Goal: Task Accomplishment & Management: Manage account settings

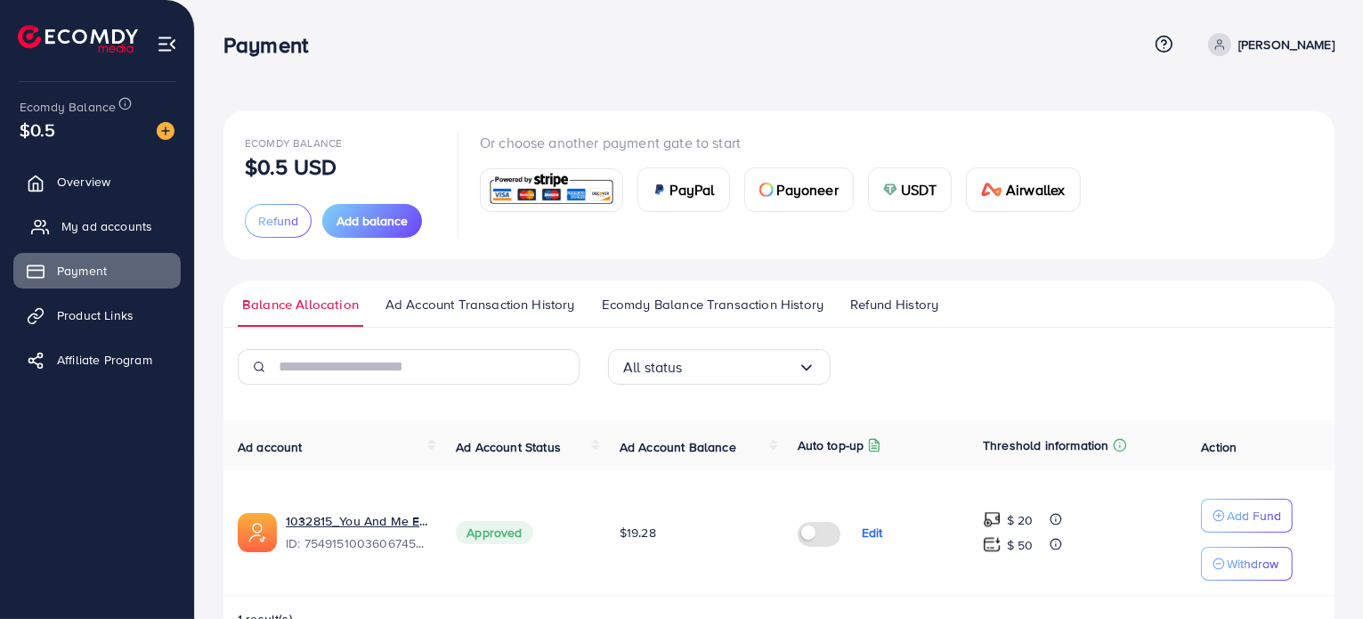
click at [125, 227] on span "My ad accounts" at bounding box center [106, 226] width 91 height 18
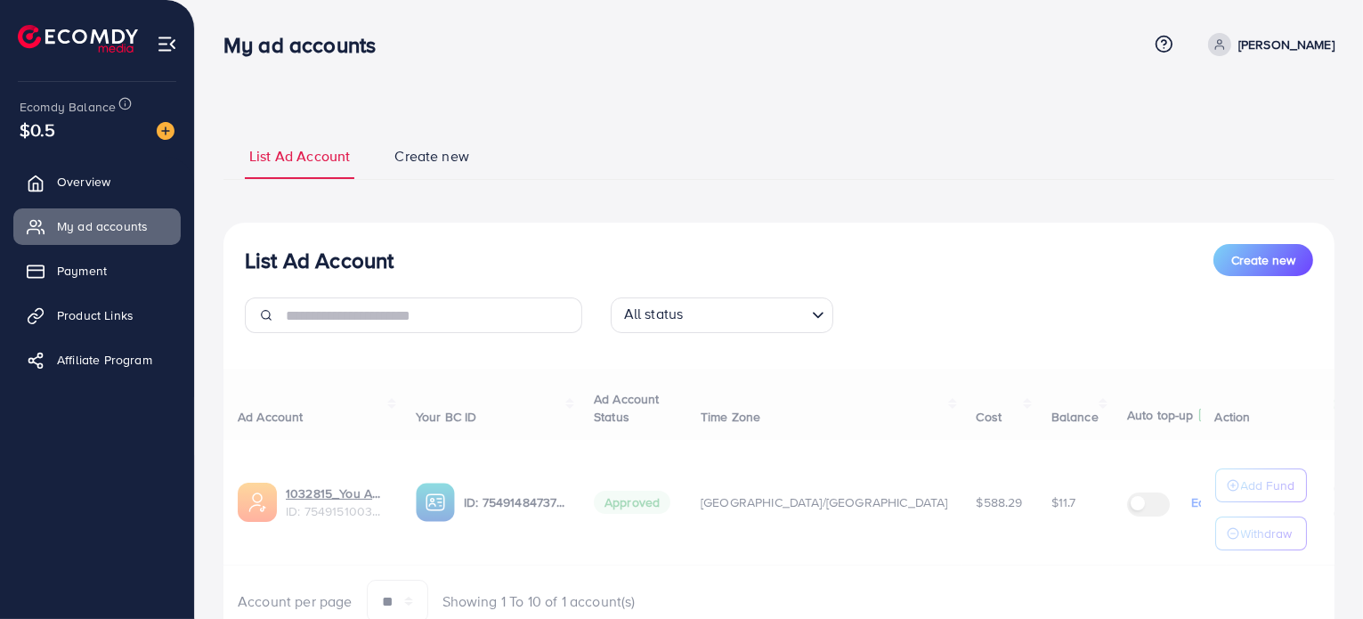
select select
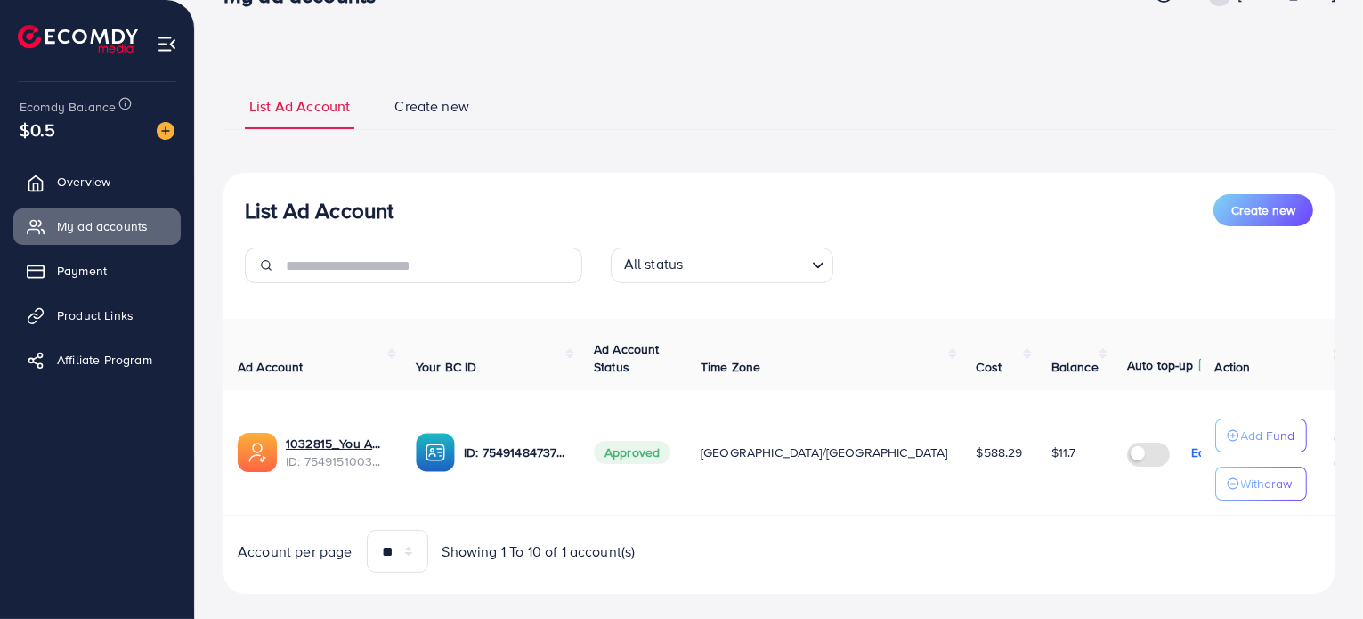
scroll to position [74, 0]
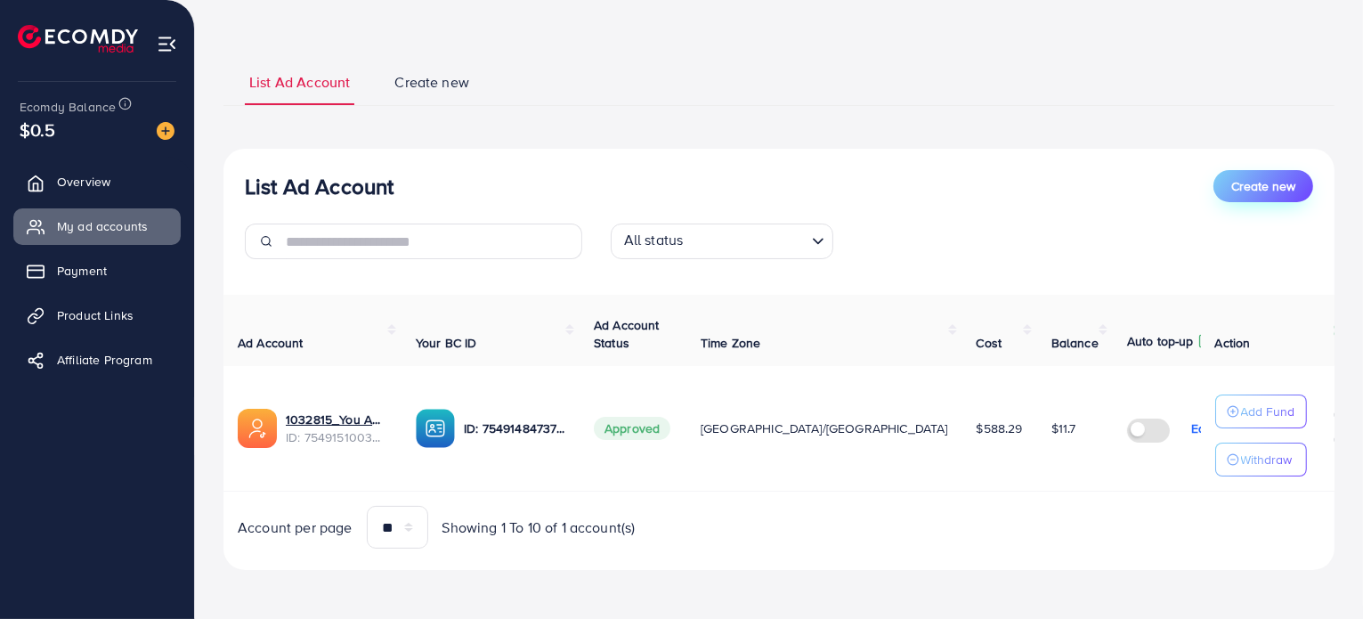
click at [1295, 180] on button "Create new" at bounding box center [1263, 186] width 100 height 32
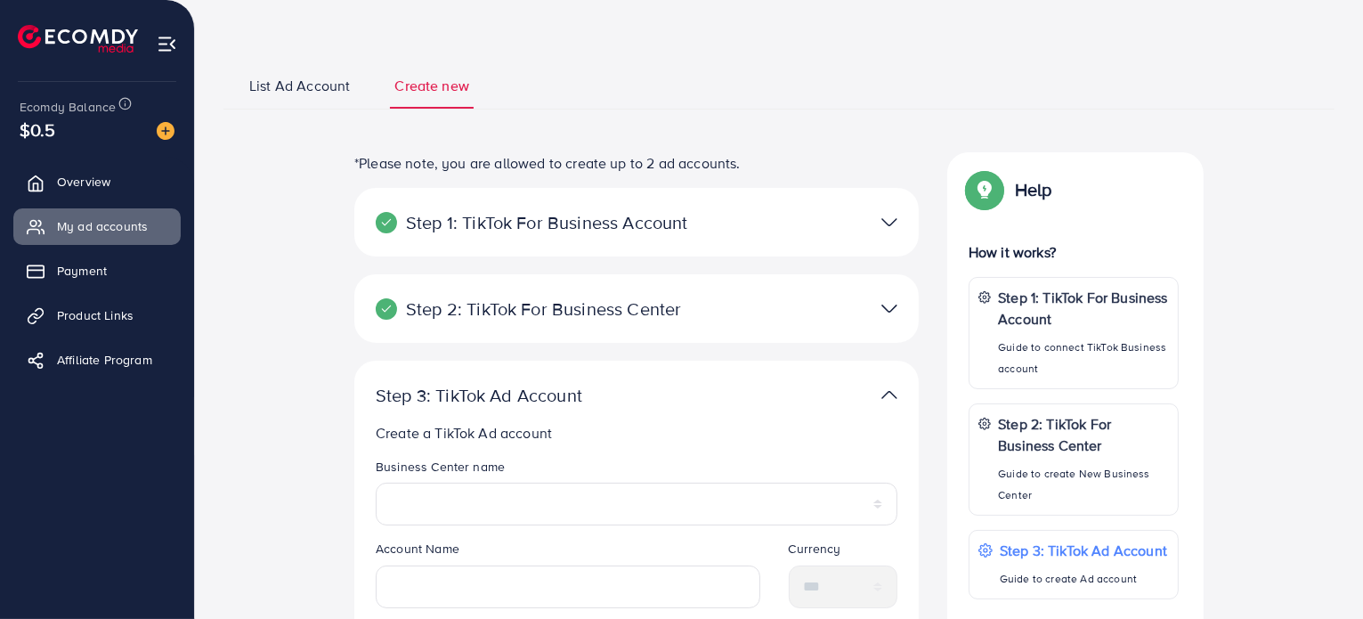
scroll to position [178, 0]
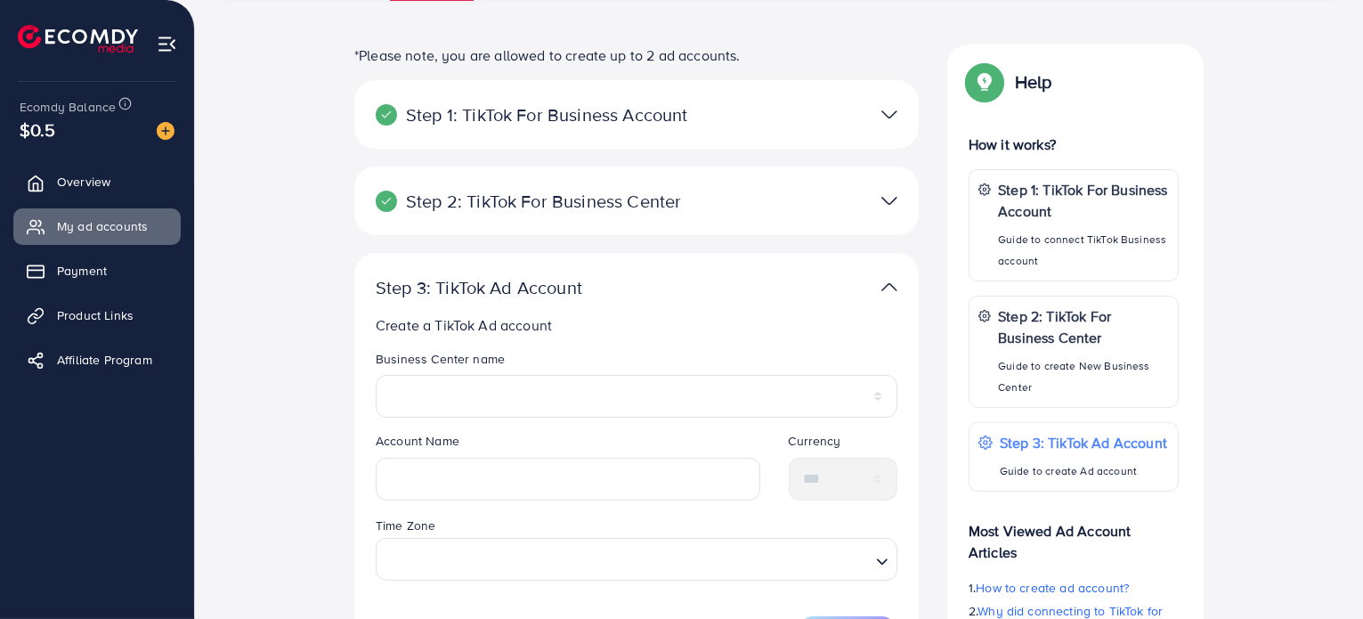
click at [813, 119] on div at bounding box center [819, 114] width 183 height 26
click at [883, 113] on img at bounding box center [889, 114] width 16 height 26
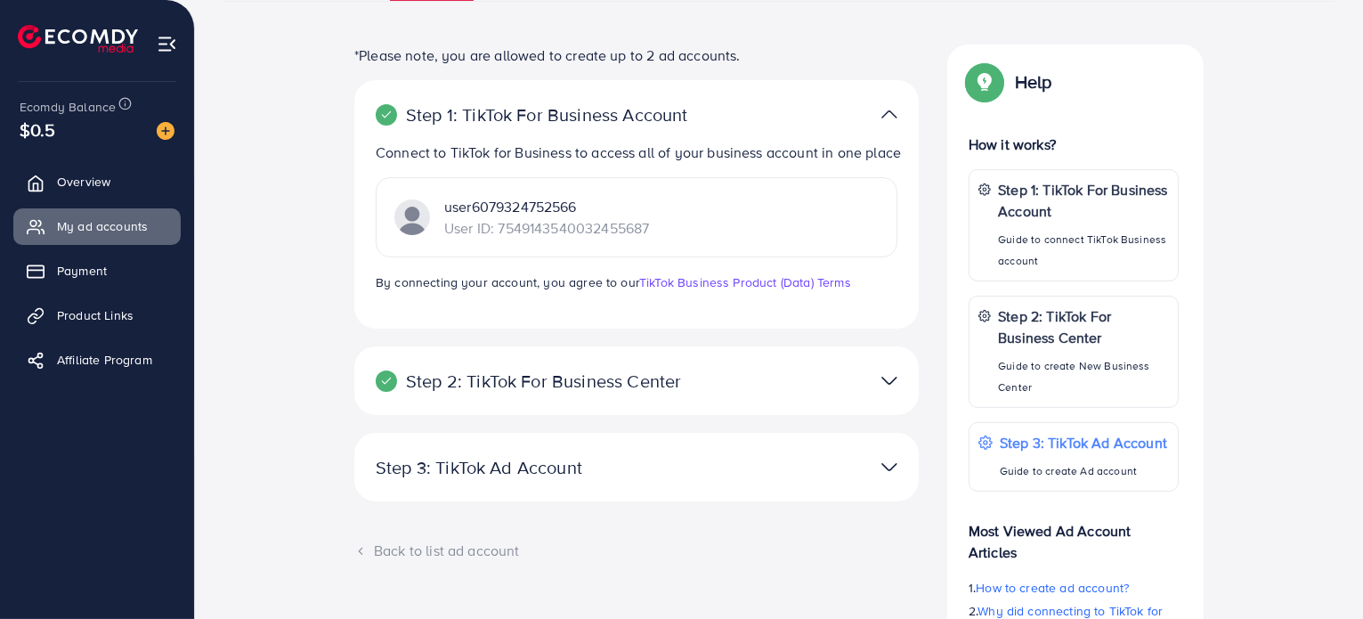
click at [883, 113] on img at bounding box center [889, 114] width 16 height 26
click at [872, 393] on div at bounding box center [819, 381] width 183 height 26
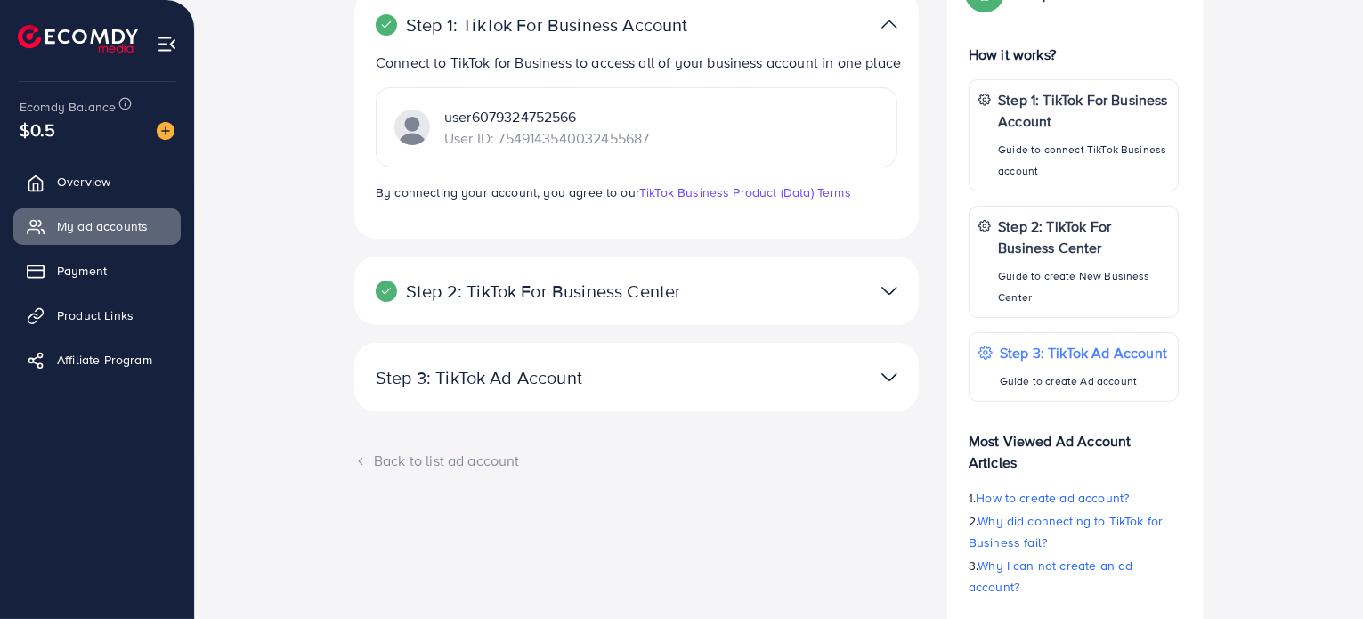
scroll to position [386, 0]
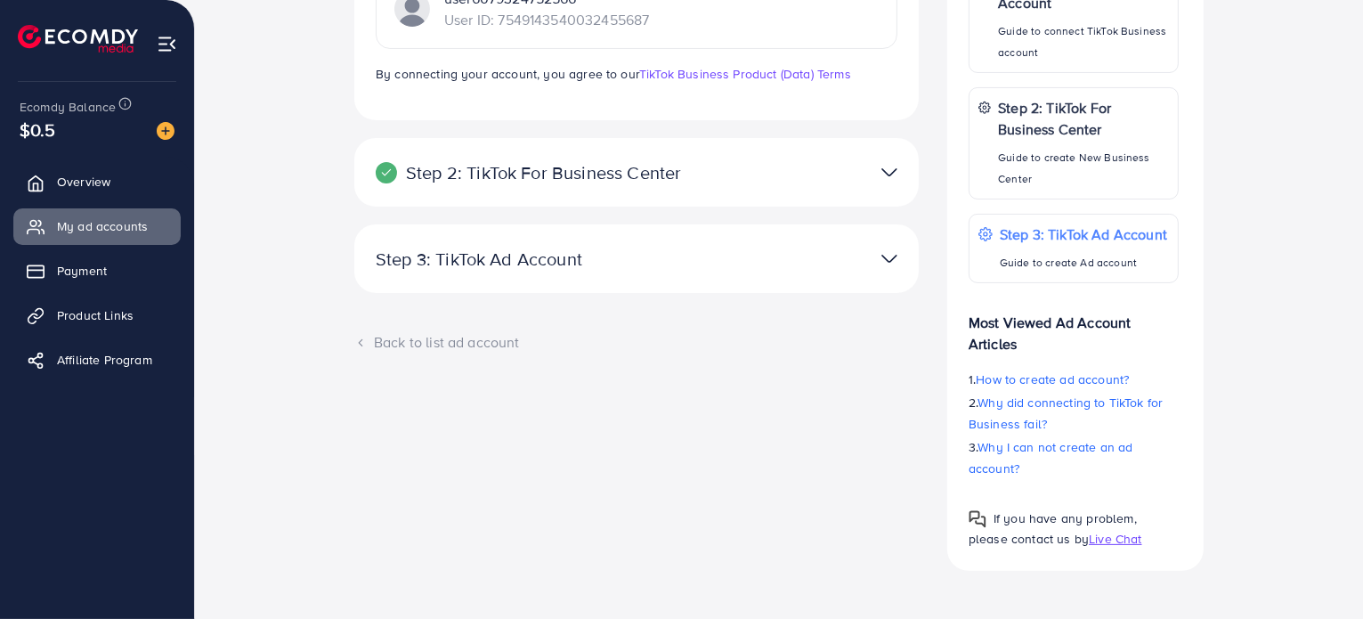
click at [893, 271] on img at bounding box center [889, 259] width 16 height 26
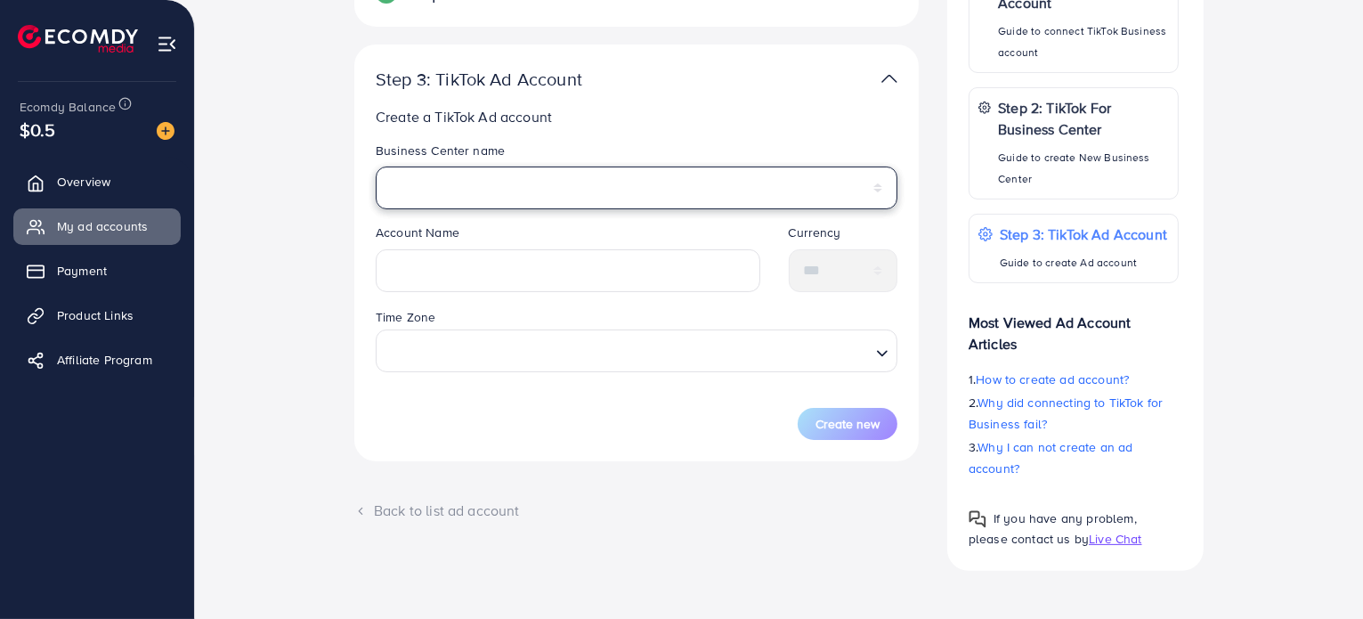
click at [869, 189] on select "**********" at bounding box center [637, 187] width 522 height 43
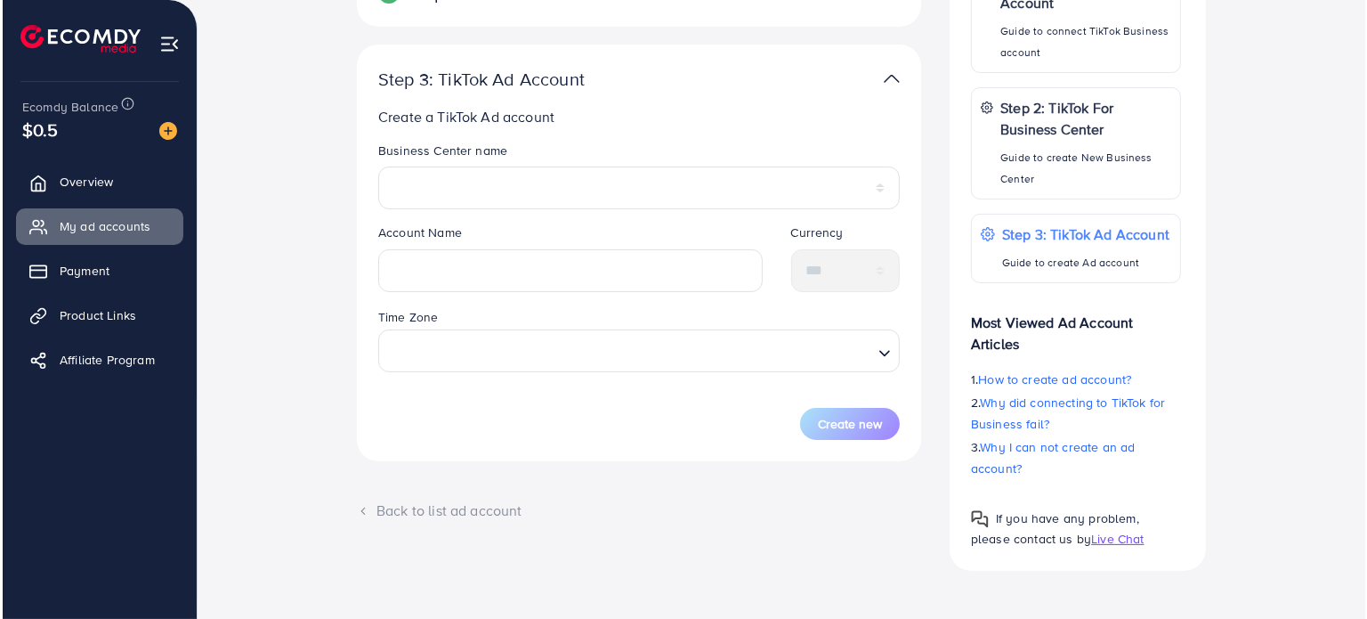
scroll to position [0, 0]
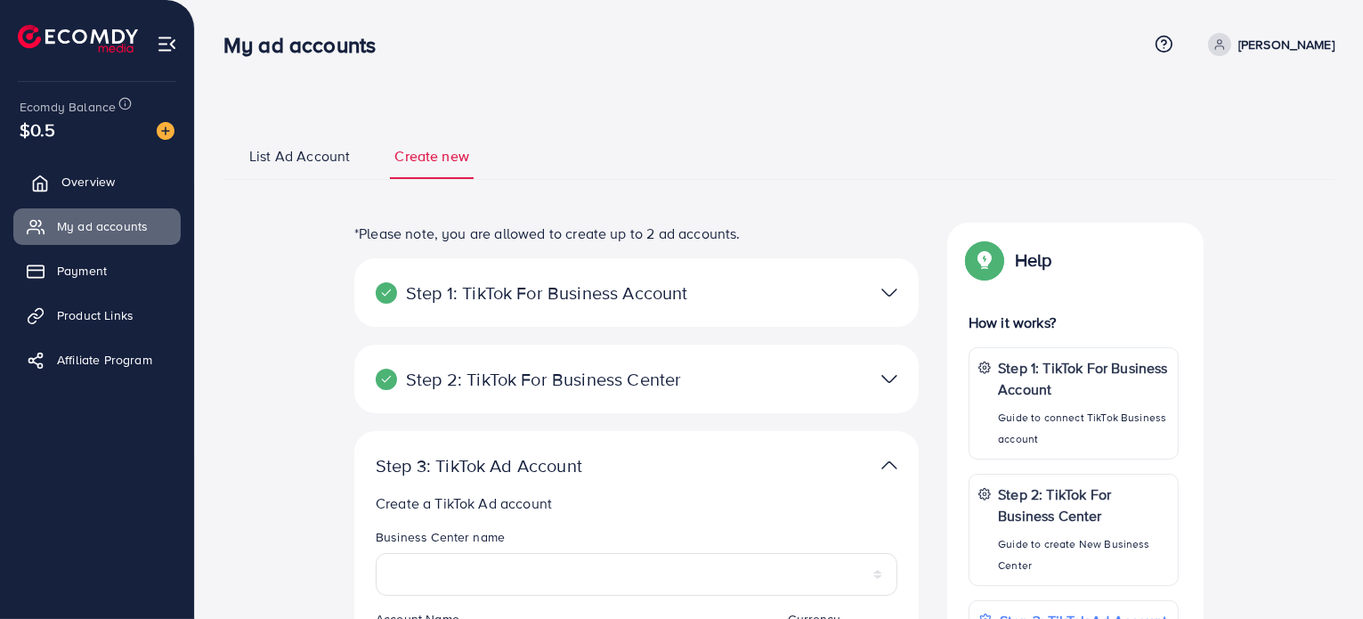
click at [125, 181] on link "Overview" at bounding box center [96, 182] width 167 height 36
